Goal: Communication & Community: Ask a question

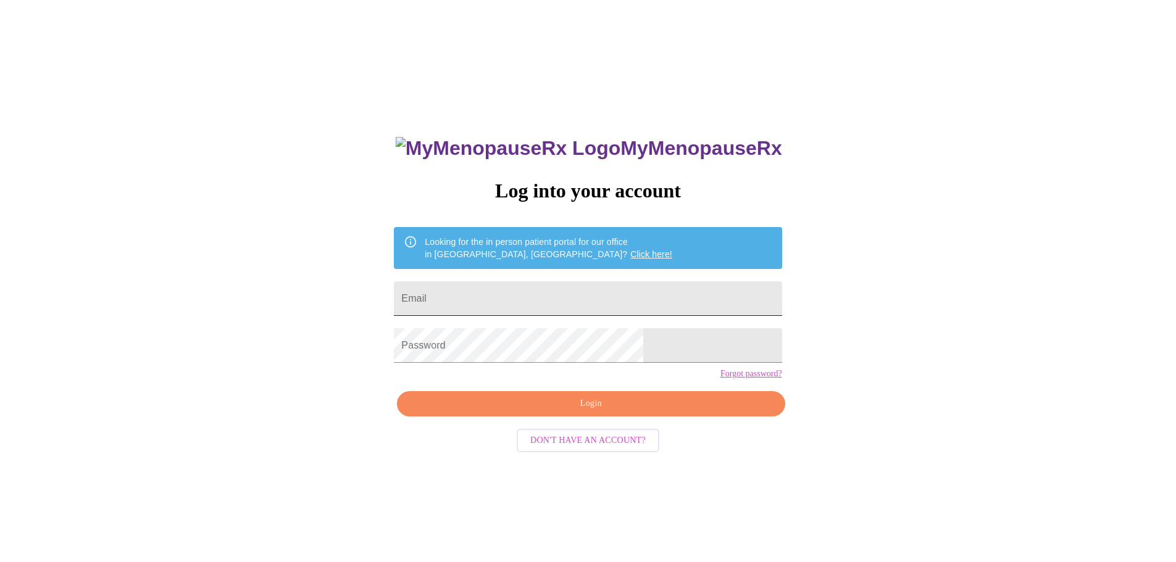
click at [554, 294] on input "Email" at bounding box center [588, 298] width 388 height 35
type input "[PERSON_NAME][EMAIL_ADDRESS][PERSON_NAME][DOMAIN_NAME]"
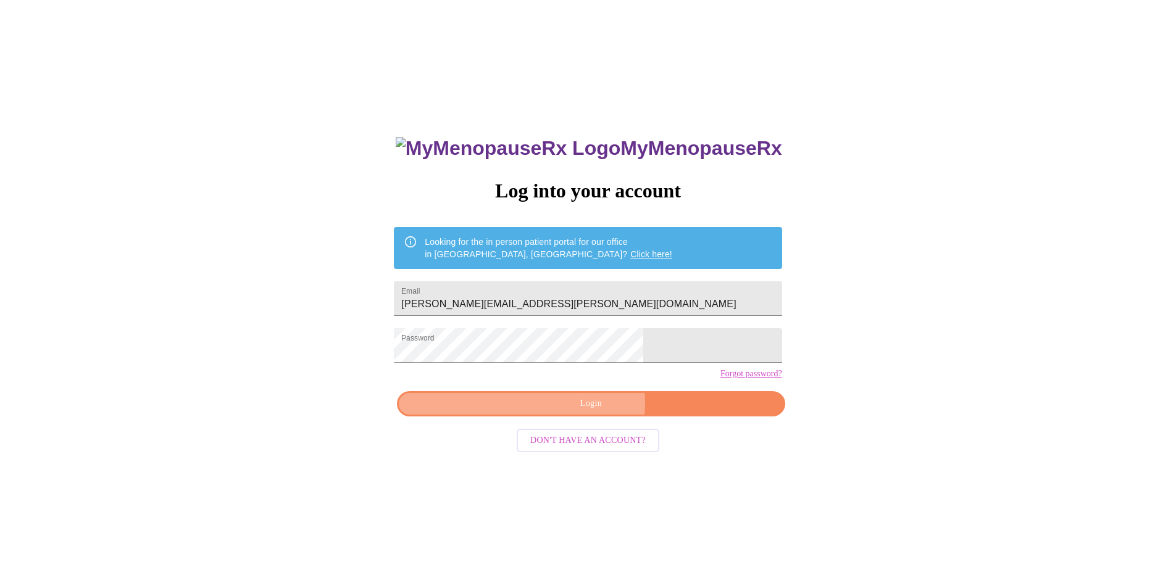
click at [575, 412] on span "Login" at bounding box center [590, 403] width 359 height 15
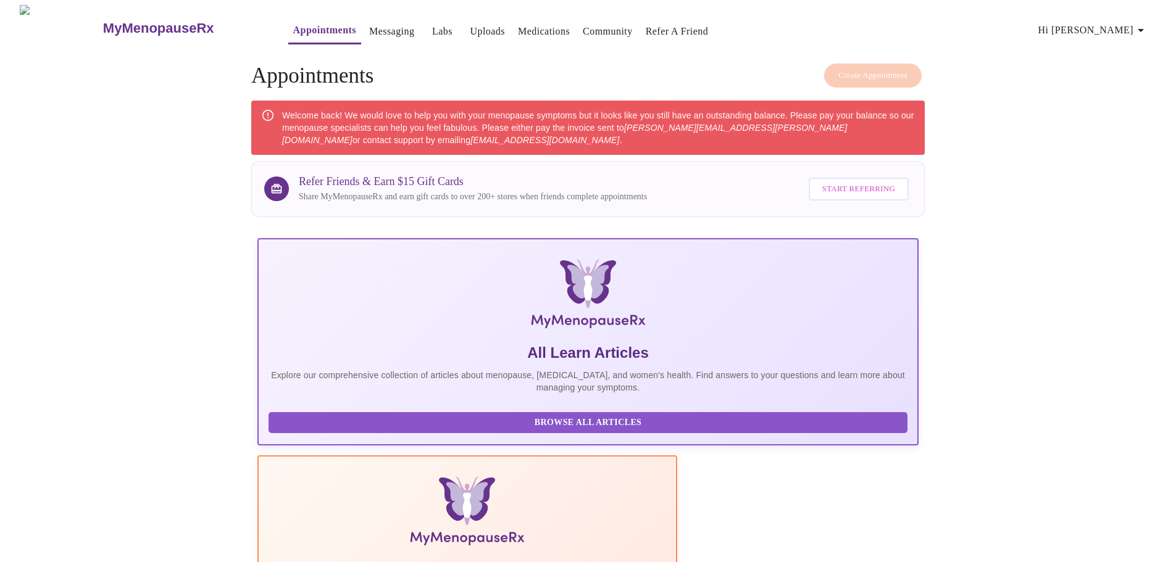
click at [369, 23] on link "Messaging" at bounding box center [391, 31] width 45 height 17
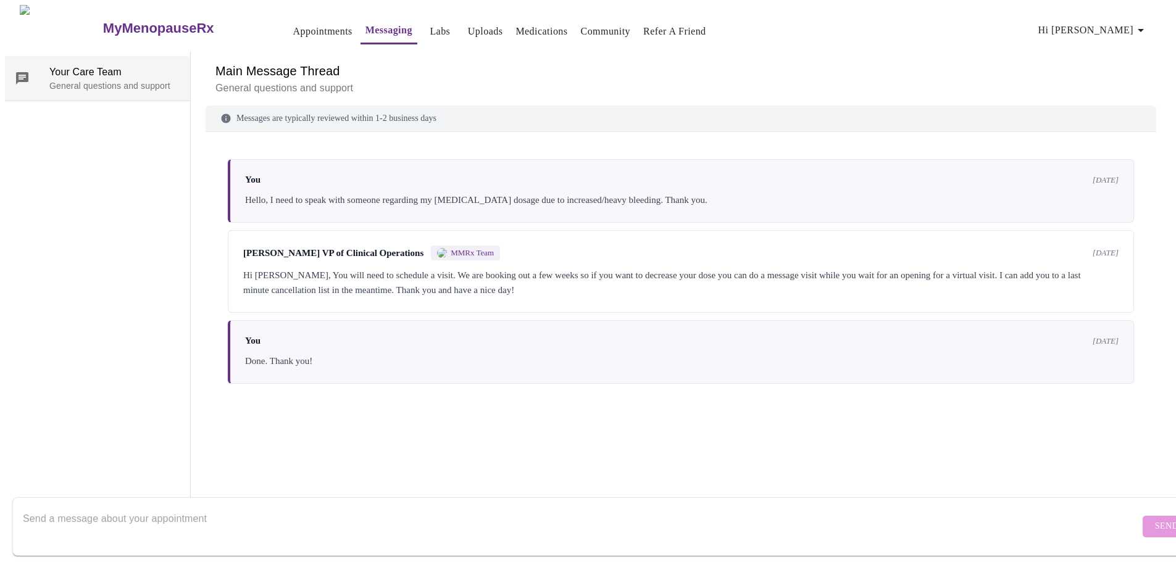
click at [123, 83] on p "General questions and support" at bounding box center [114, 86] width 131 height 12
click at [293, 26] on link "Appointments" at bounding box center [322, 31] width 59 height 17
